Goal: Navigation & Orientation: Go to known website

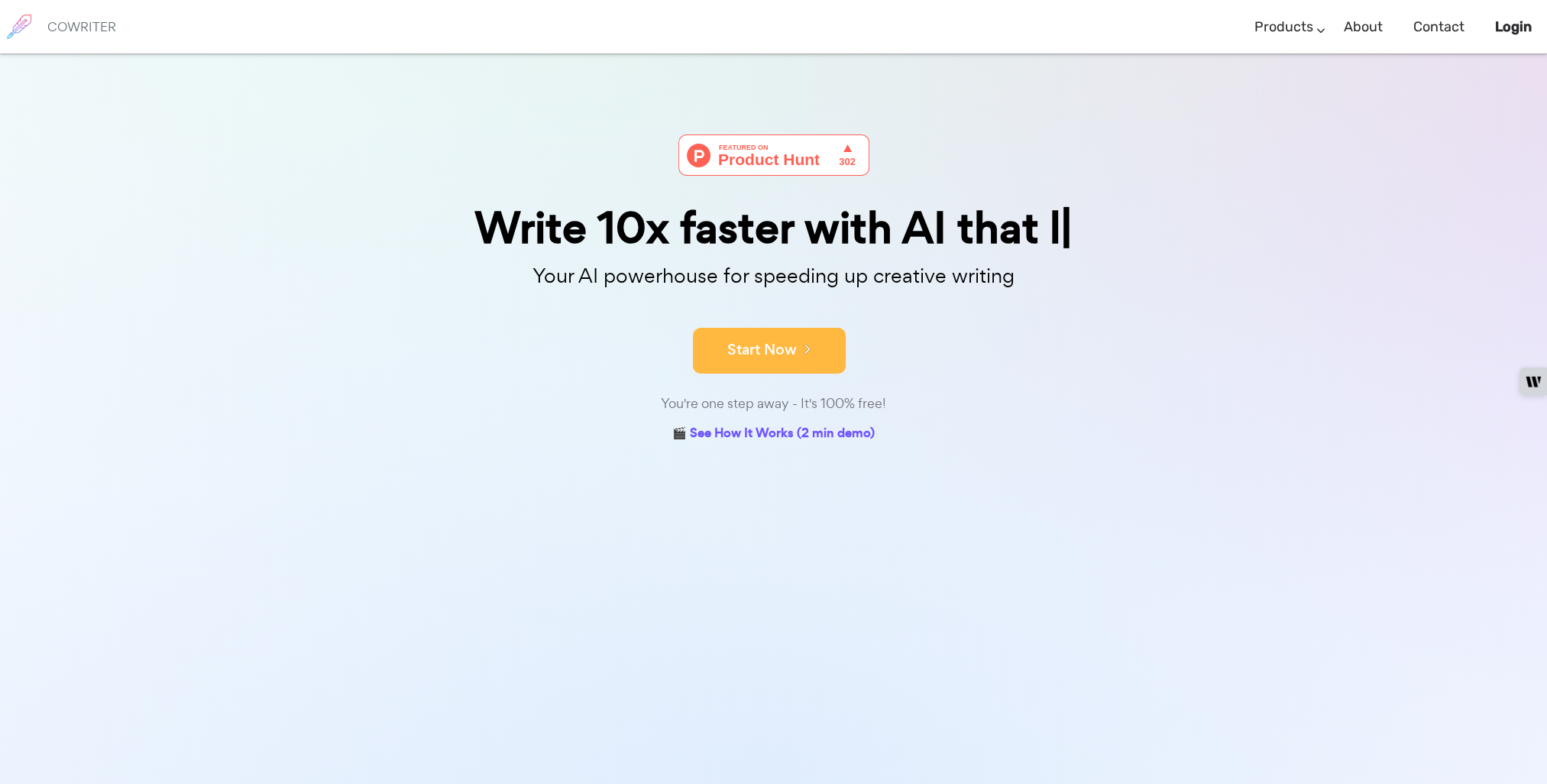
click at [785, 361] on button "Start Now" at bounding box center [768, 351] width 153 height 46
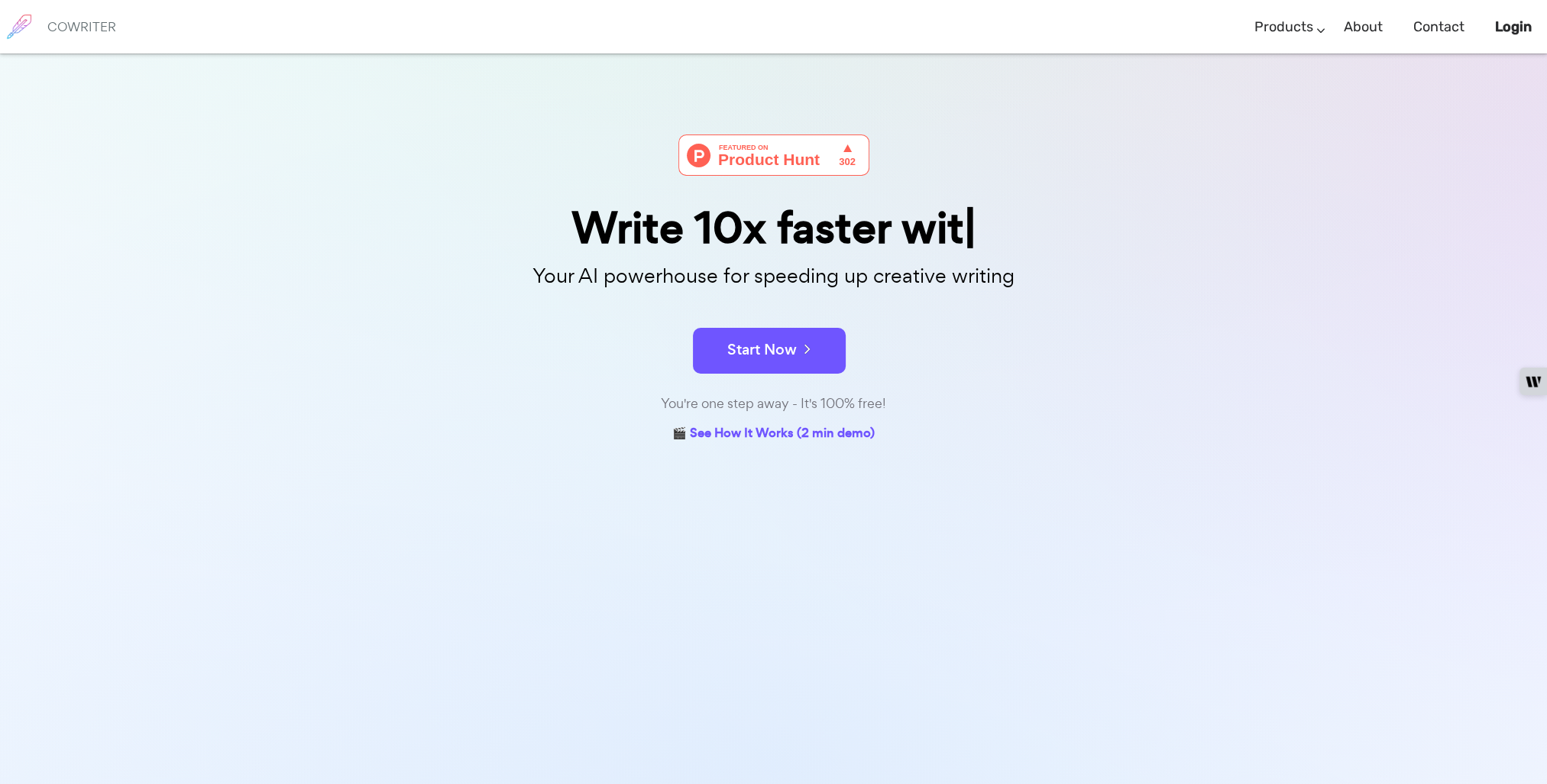
click at [785, 361] on button "Start Now" at bounding box center [768, 351] width 153 height 46
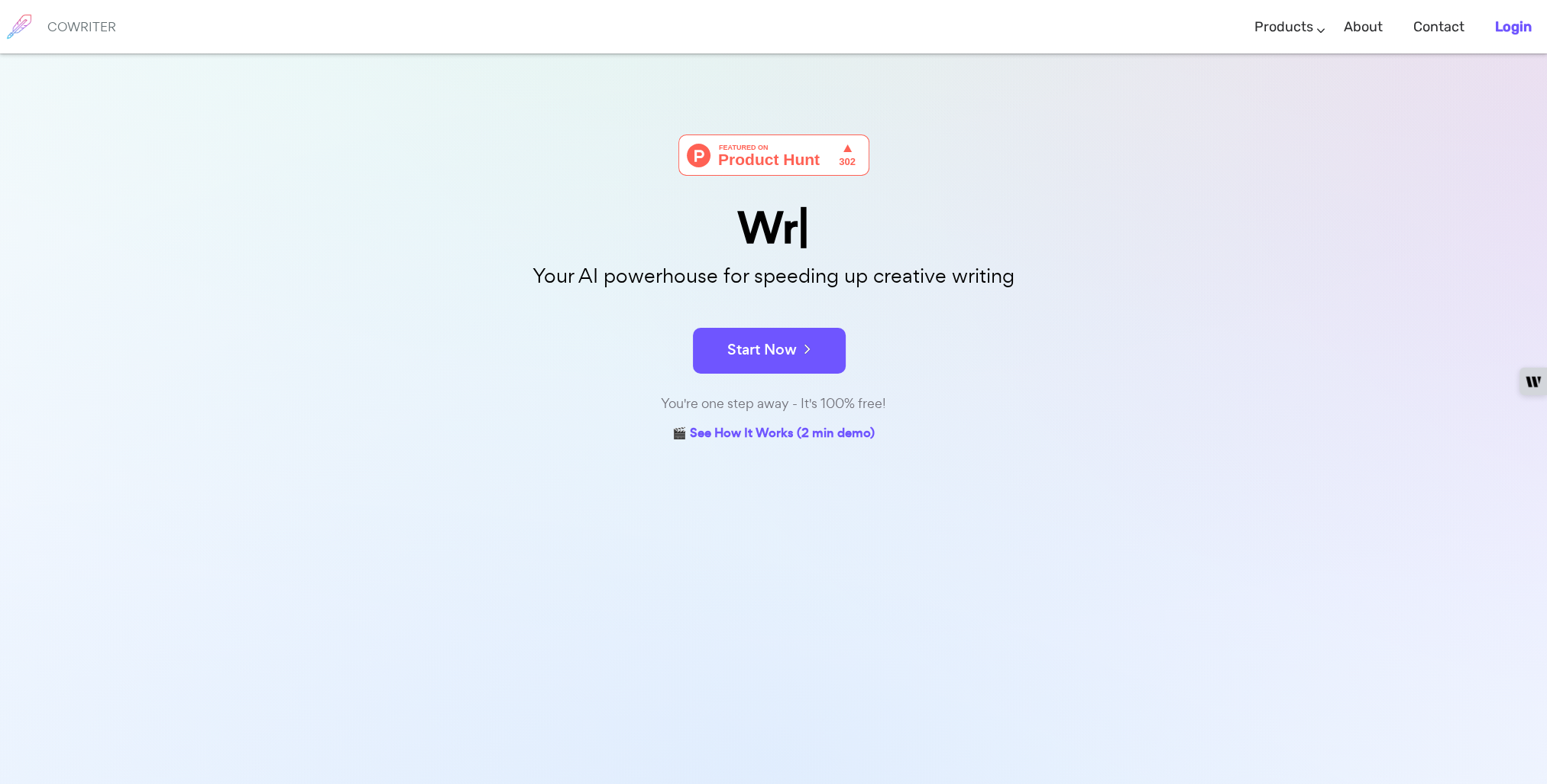
click at [1500, 29] on b "Login" at bounding box center [1514, 27] width 37 height 17
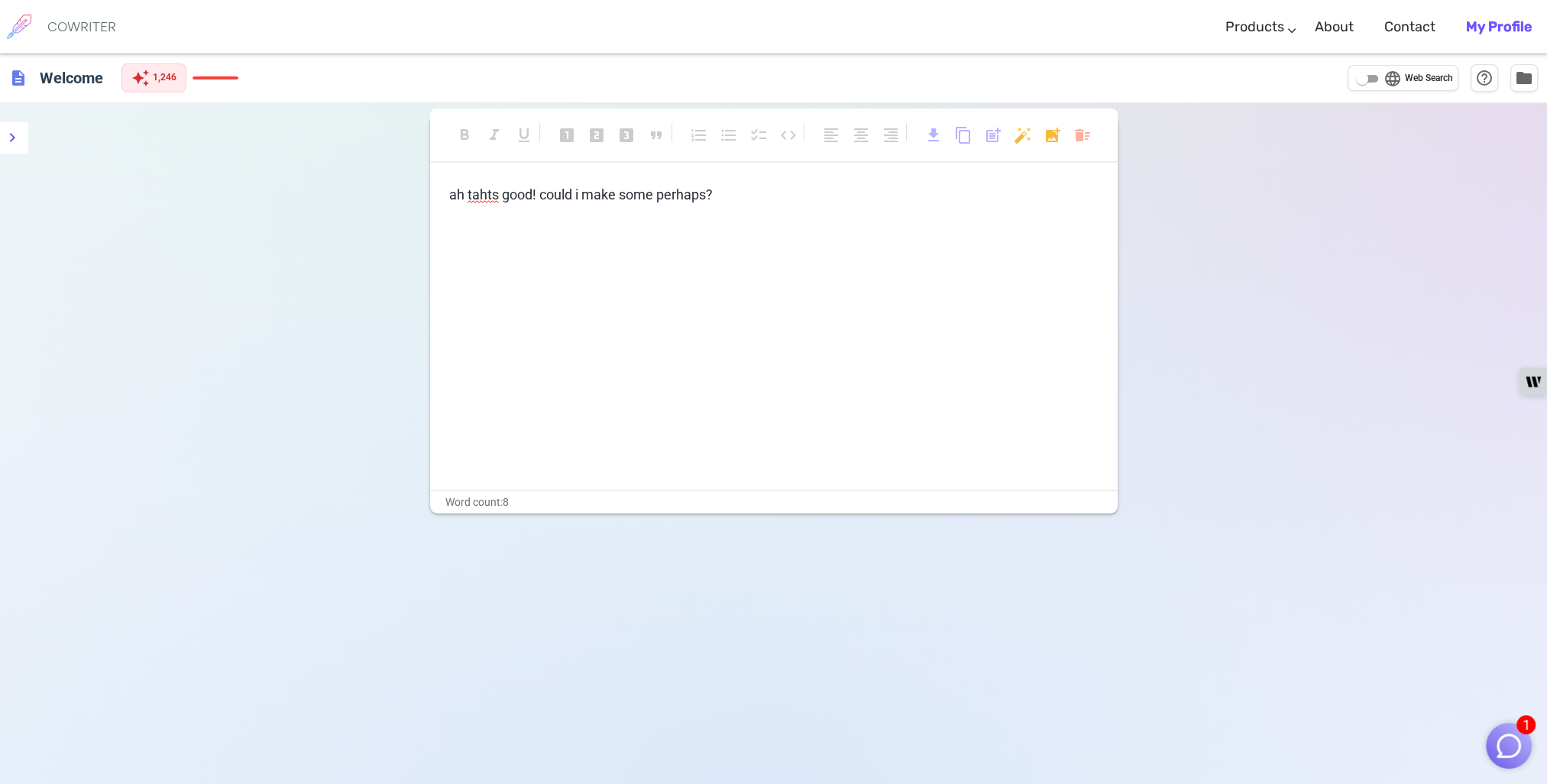
click at [756, 216] on div "ah tahts good! could i make some perhaps?" at bounding box center [774, 337] width 688 height 305
click at [751, 187] on p "ah tahts good! could i make some perhaps?" at bounding box center [773, 195] width 649 height 22
